Goal: Find specific page/section: Find specific page/section

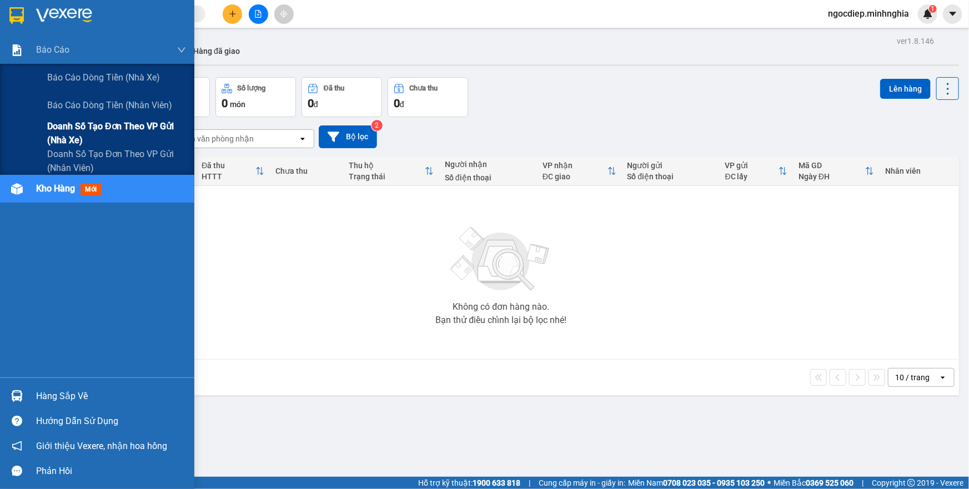
click at [114, 135] on span "Doanh số tạo đơn theo VP gửi (nhà xe)" at bounding box center [116, 133] width 139 height 28
